Goal: Check status: Check status

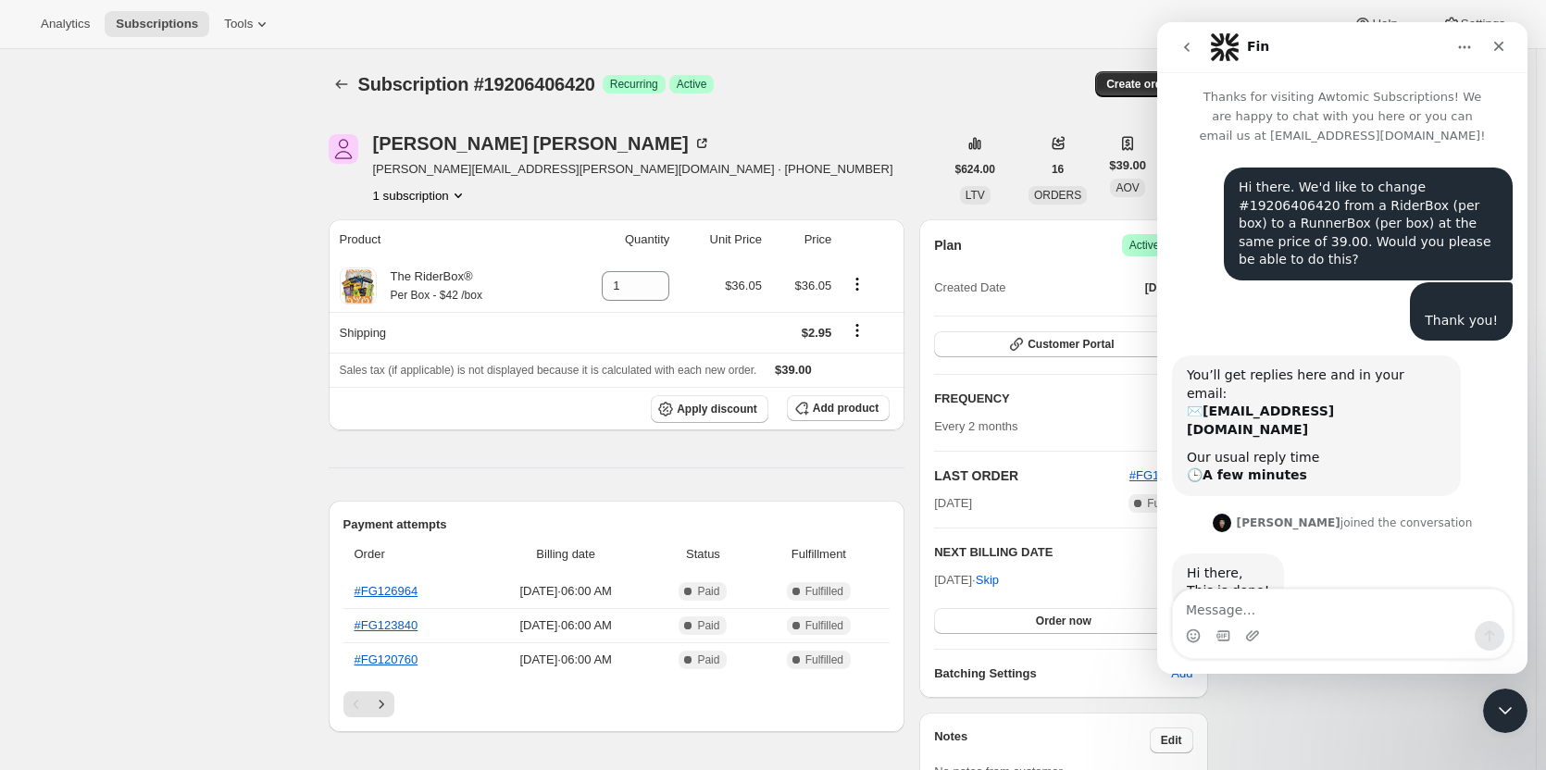
scroll to position [6, 0]
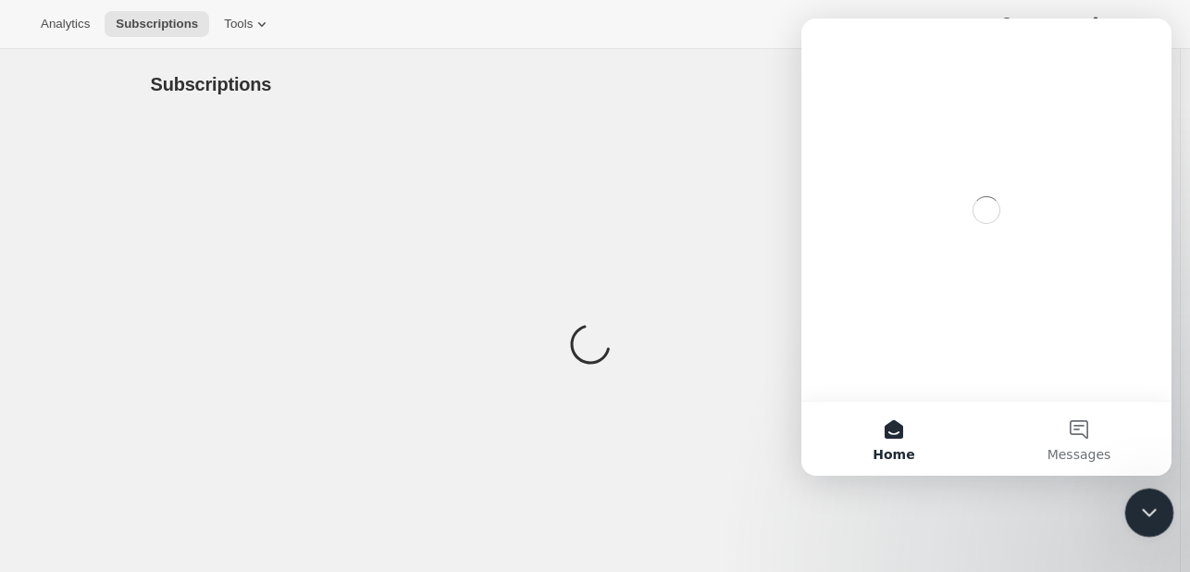
click at [1156, 499] on icon "Close Intercom Messenger" at bounding box center [1147, 510] width 22 height 22
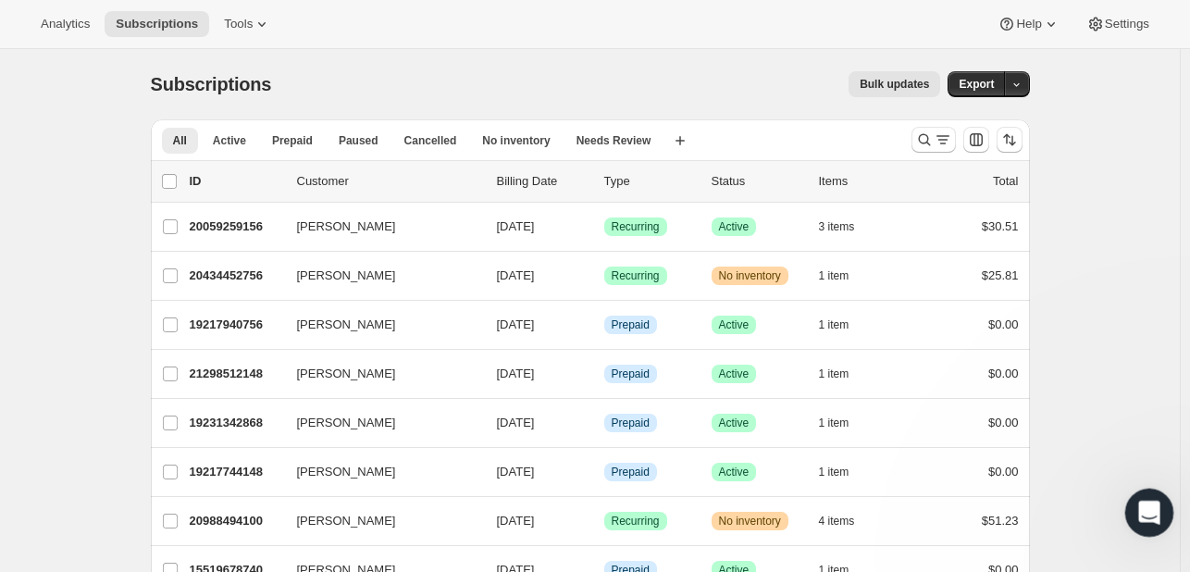
scroll to position [2, 0]
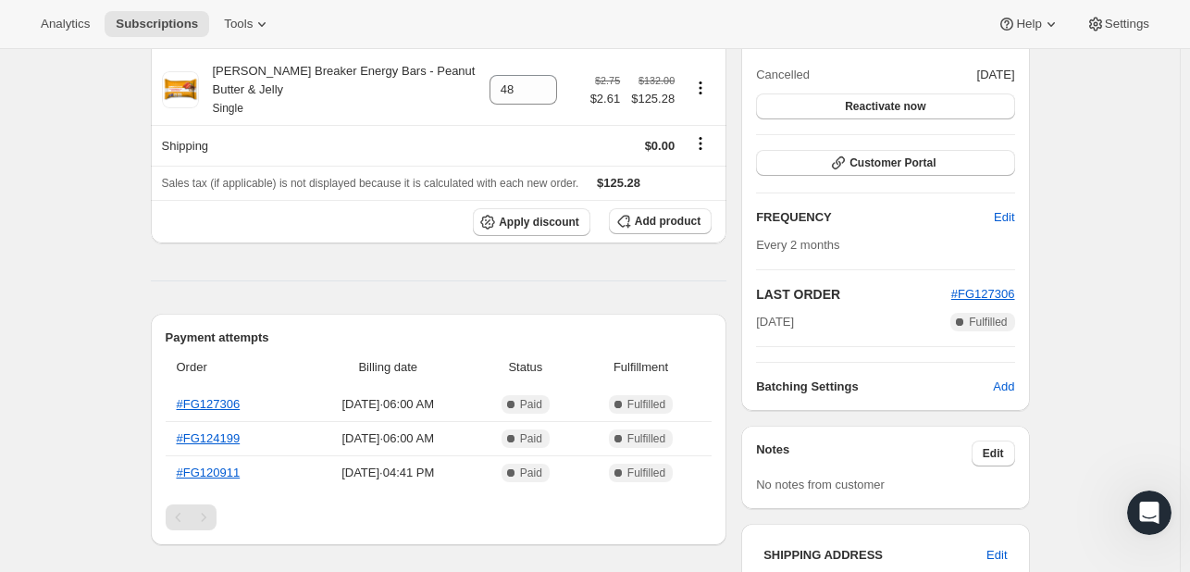
scroll to position [206, 0]
click at [215, 396] on link "#FG127306" at bounding box center [209, 403] width 64 height 14
